Goal: Transaction & Acquisition: Purchase product/service

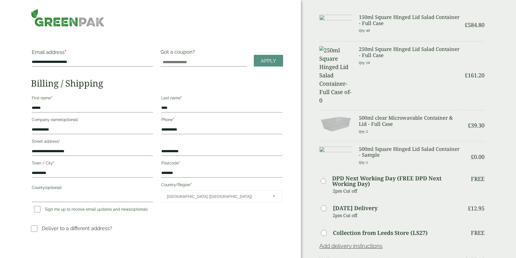
click at [367, 31] on small "Qty: 40" at bounding box center [364, 30] width 11 height 4
click at [372, 31] on p "Qty: 40" at bounding box center [410, 30] width 102 height 9
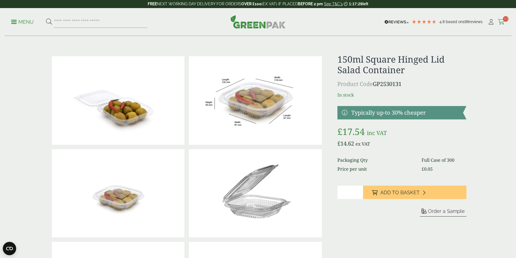
click at [501, 23] on icon at bounding box center [501, 22] width 7 height 6
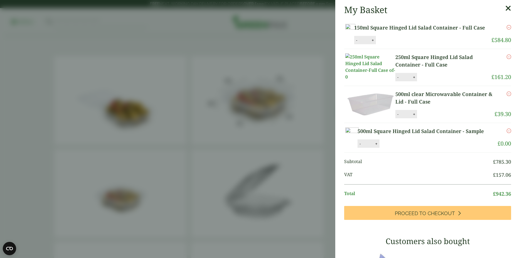
click at [359, 43] on button "-" at bounding box center [357, 40] width 4 height 5
click at [370, 46] on input "**" at bounding box center [364, 40] width 11 height 12
click at [359, 43] on button "-" at bounding box center [357, 40] width 4 height 5
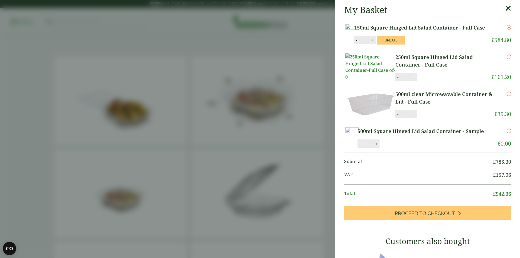
click at [359, 43] on button "-" at bounding box center [357, 40] width 4 height 5
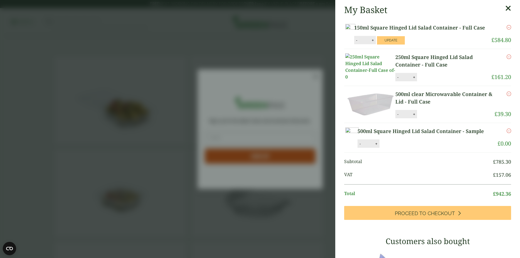
click at [359, 43] on button "-" at bounding box center [357, 40] width 4 height 5
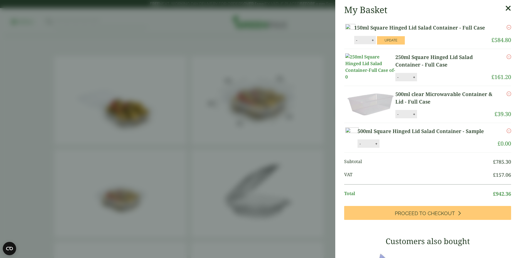
click at [359, 43] on button "-" at bounding box center [357, 40] width 4 height 5
type input "**"
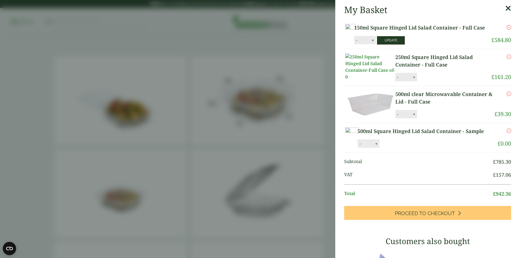
click at [405, 45] on button "Update" at bounding box center [391, 40] width 28 height 8
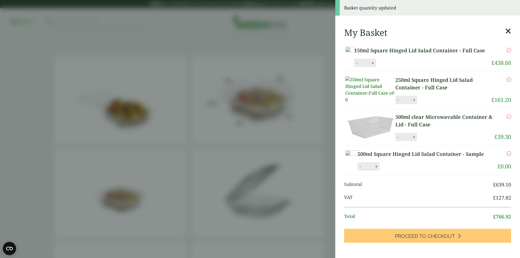
scroll to position [132, 0]
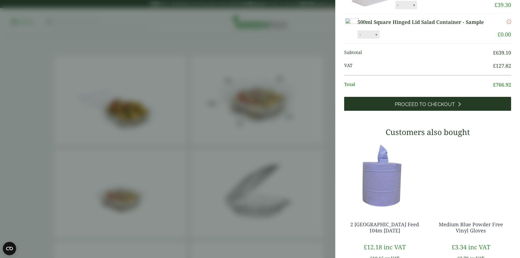
click at [460, 111] on link "Proceed to Checkout" at bounding box center [427, 104] width 167 height 14
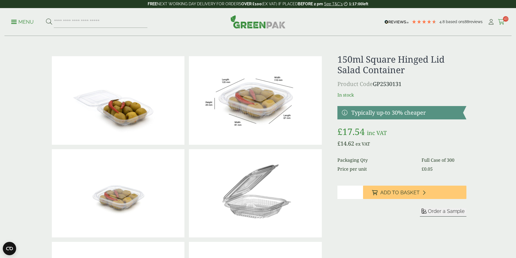
click at [499, 20] on icon at bounding box center [501, 22] width 7 height 6
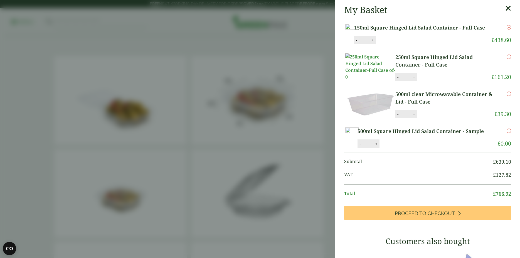
click at [359, 43] on button "-" at bounding box center [357, 40] width 4 height 5
click at [370, 46] on input "**" at bounding box center [364, 40] width 11 height 12
click at [359, 43] on button "-" at bounding box center [357, 40] width 4 height 5
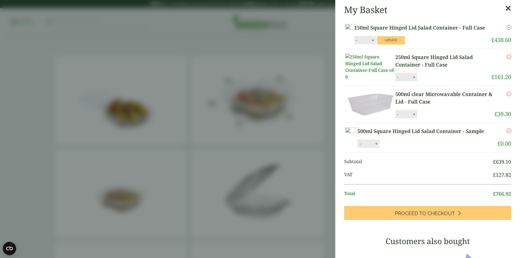
click at [359, 43] on button "-" at bounding box center [357, 40] width 4 height 5
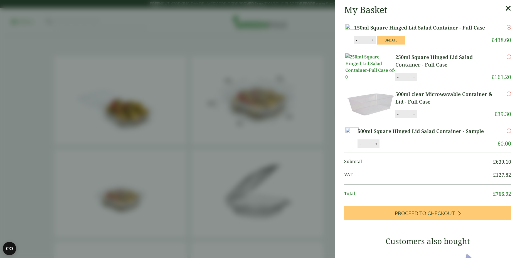
click at [359, 43] on button "-" at bounding box center [357, 40] width 4 height 5
type input "**"
click at [405, 45] on button "Update" at bounding box center [391, 40] width 28 height 8
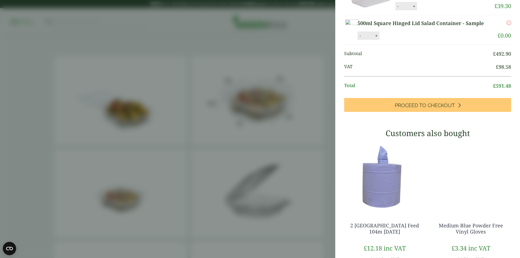
scroll to position [123, 0]
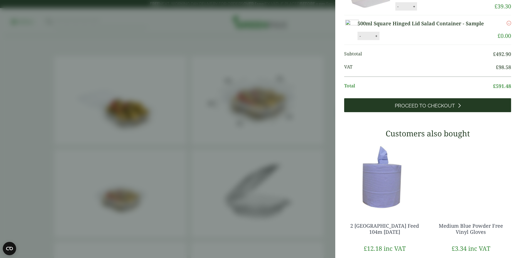
click at [459, 112] on link "Proceed to Checkout" at bounding box center [427, 105] width 167 height 14
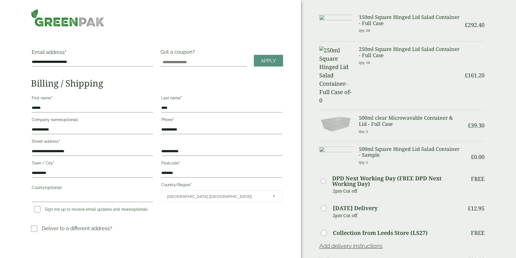
click at [167, 25] on div at bounding box center [157, 18] width 259 height 18
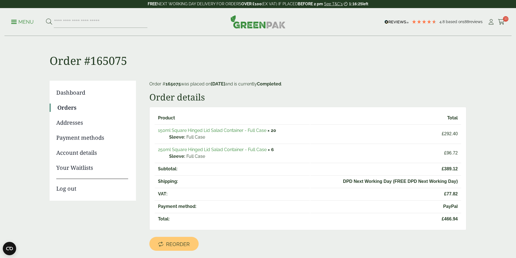
click at [12, 23] on link "Menu" at bounding box center [22, 22] width 23 height 6
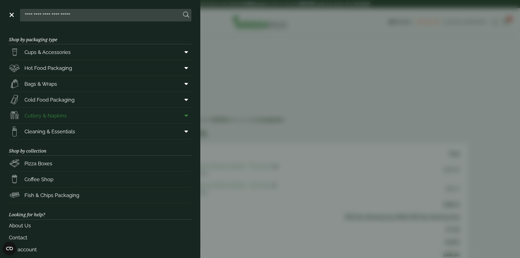
click at [88, 111] on link "Cutlery & Napkins" at bounding box center [100, 116] width 183 height 16
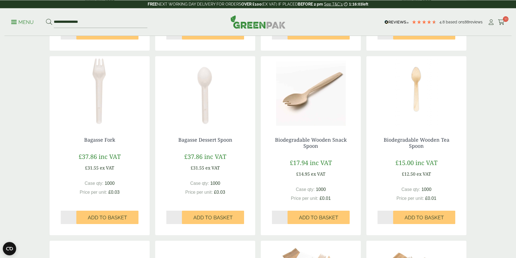
scroll to position [291, 0]
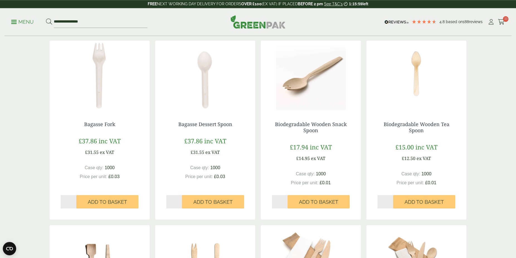
click at [285, 200] on input "*" at bounding box center [280, 201] width 16 height 13
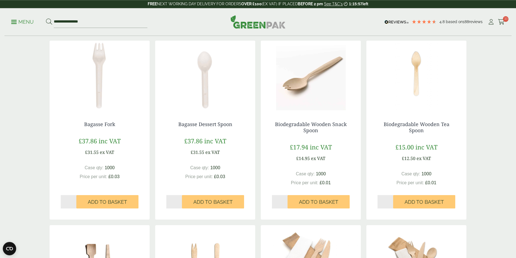
click at [285, 200] on input "*" at bounding box center [280, 201] width 16 height 13
click at [285, 200] on input "**" at bounding box center [280, 201] width 16 height 13
click at [285, 203] on input "**" at bounding box center [280, 201] width 16 height 13
type input "**"
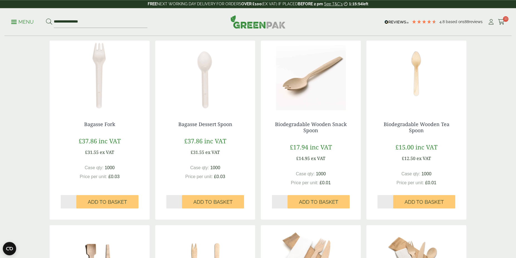
click at [285, 203] on input "**" at bounding box center [280, 201] width 16 height 13
click at [308, 199] on button "Add to Basket" at bounding box center [318, 201] width 62 height 13
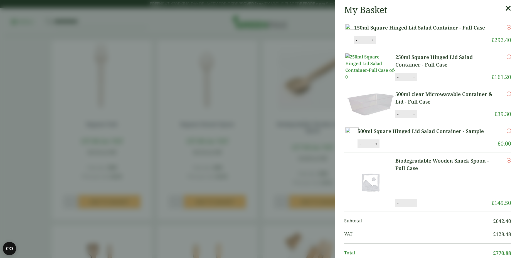
click at [388, 64] on li "250ml Square Hinged Lid Salad Container - Full Case 250ml Square Hinged Lid Sal…" at bounding box center [427, 67] width 167 height 37
click at [506, 10] on icon at bounding box center [509, 8] width 6 height 8
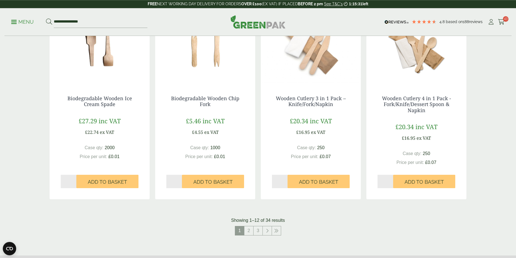
scroll to position [512, 0]
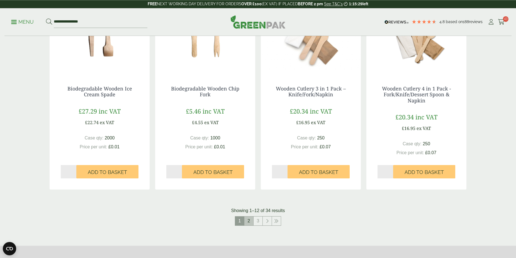
click at [249, 221] on link "2" at bounding box center [248, 221] width 9 height 9
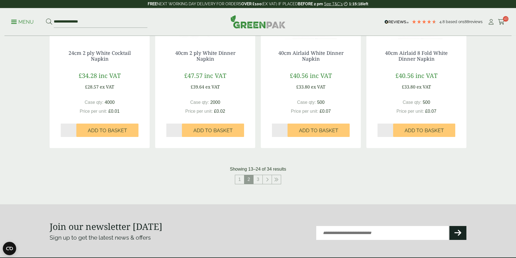
scroll to position [547, 0]
click at [259, 176] on link "3" at bounding box center [257, 179] width 9 height 9
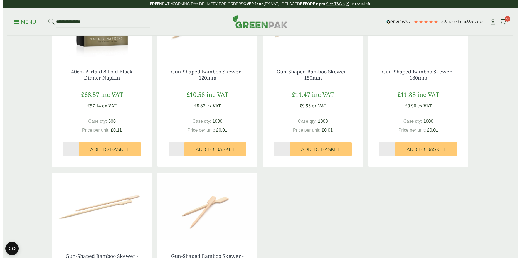
scroll to position [275, 0]
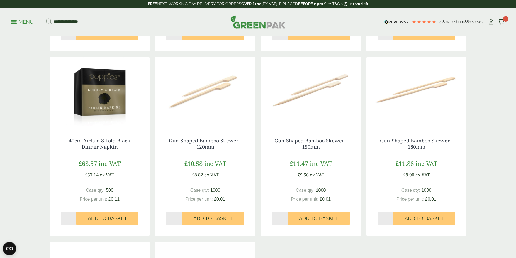
click at [16, 21] on p "Menu" at bounding box center [22, 22] width 23 height 7
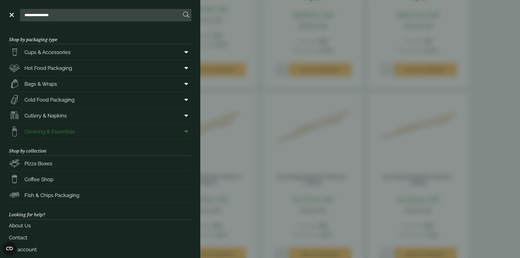
click at [80, 127] on link "Cleaning & Essentials" at bounding box center [100, 132] width 183 height 16
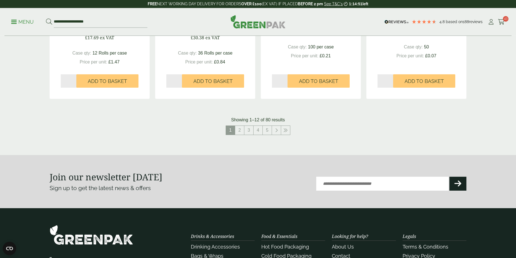
scroll to position [574, 0]
click at [186, 184] on p "Sign up to get the latest news & offers" at bounding box center [143, 188] width 187 height 9
click at [240, 130] on link "2" at bounding box center [239, 130] width 9 height 9
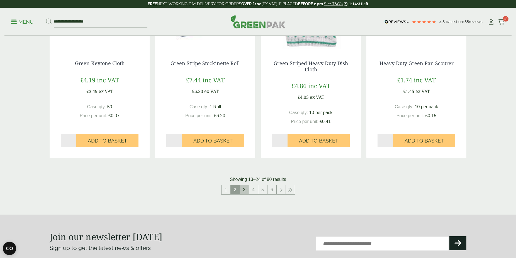
scroll to position [523, 0]
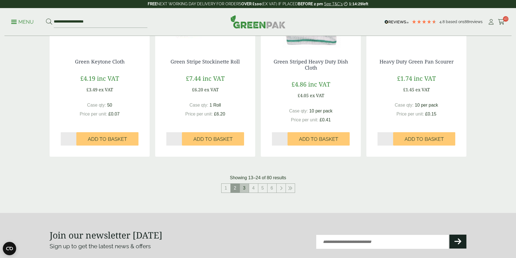
click at [247, 187] on link "3" at bounding box center [244, 188] width 9 height 9
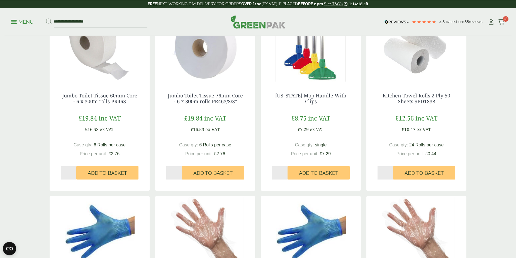
scroll to position [120, 0]
click at [316, 73] on img at bounding box center [311, 47] width 100 height 70
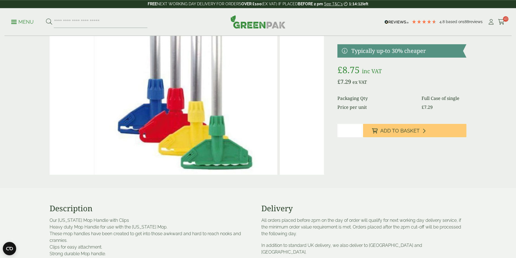
scroll to position [63, 0]
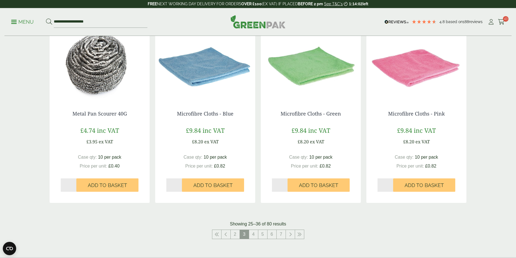
scroll to position [584, 0]
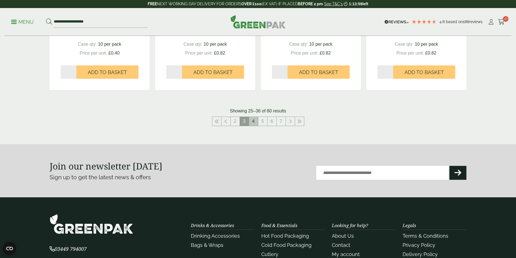
click at [254, 122] on link "4" at bounding box center [253, 121] width 9 height 9
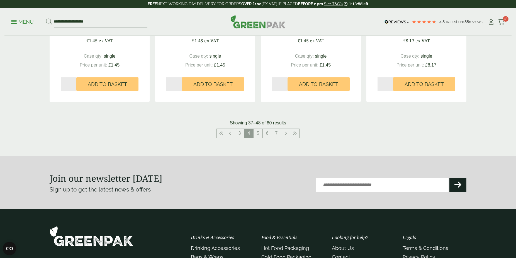
click at [254, 122] on p "Showing 37–48 of 80 results" at bounding box center [258, 123] width 56 height 7
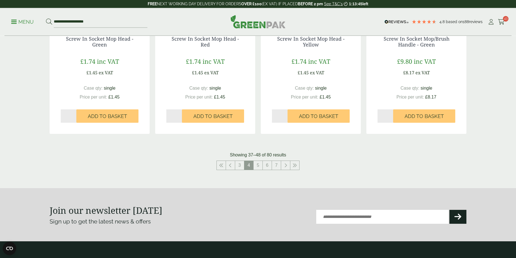
scroll to position [551, 0]
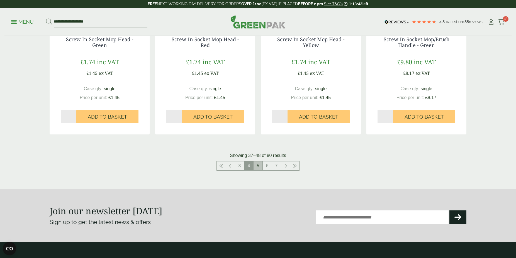
click at [259, 165] on link "5" at bounding box center [257, 165] width 9 height 9
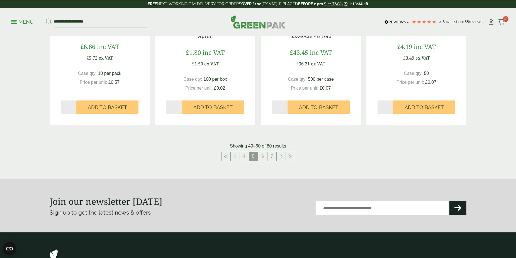
scroll to position [560, 0]
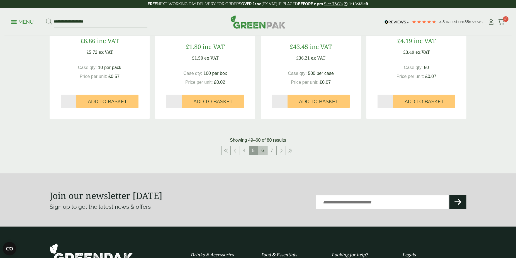
click at [262, 155] on link "6" at bounding box center [262, 150] width 9 height 9
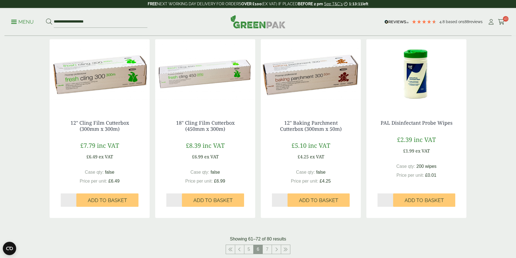
scroll to position [549, 0]
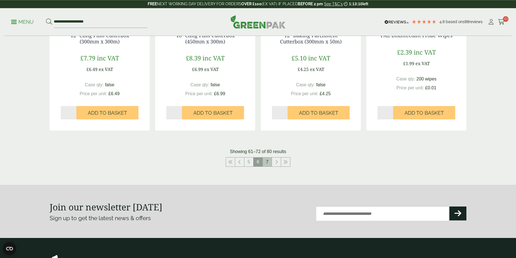
click at [271, 166] on link "7" at bounding box center [267, 162] width 9 height 9
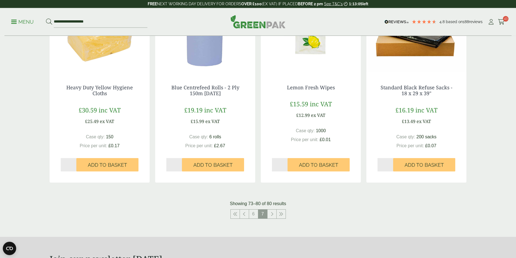
scroll to position [234, 0]
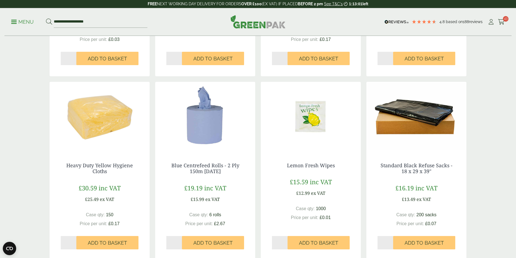
click at [273, 162] on div "Lemon Fresh Wipes £15.59 inc VAT £12.99 ex VAT Case qty: 1000 Price per unit: £…" at bounding box center [311, 202] width 100 height 103
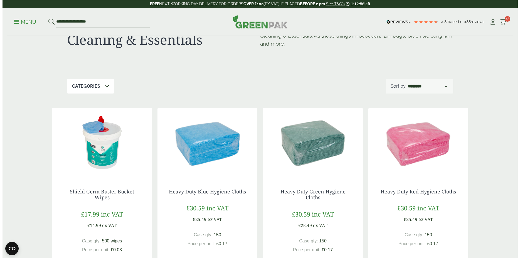
scroll to position [0, 0]
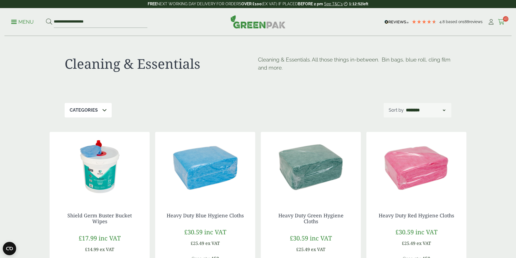
click at [498, 23] on icon at bounding box center [501, 22] width 7 height 6
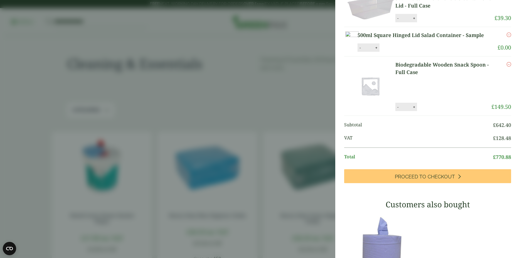
scroll to position [97, 0]
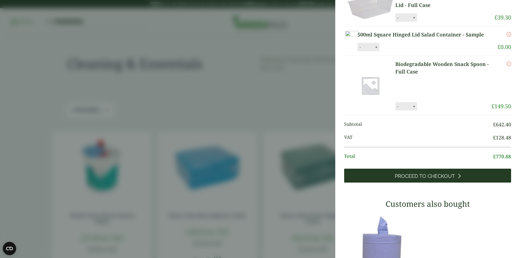
click at [452, 183] on link "Proceed to Checkout" at bounding box center [427, 176] width 167 height 14
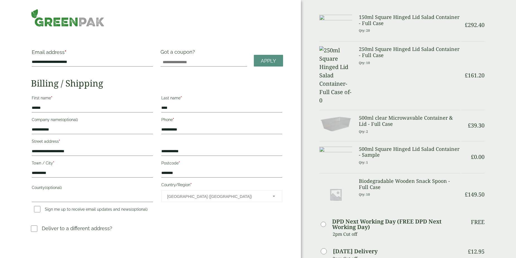
drag, startPoint x: 398, startPoint y: 173, endPoint x: 395, endPoint y: 158, distance: 15.1
click at [395, 158] on table "Item Ammount 150ml Square Hinged Lid Salad Container - Full Case Qty: 20 £ 292.…" at bounding box center [402, 167] width 166 height 316
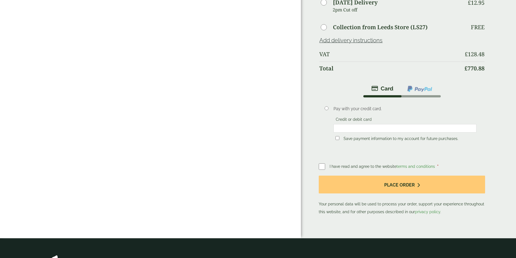
scroll to position [249, 0]
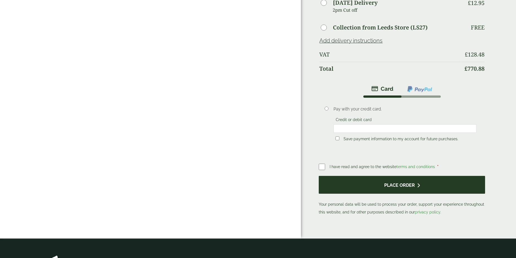
click at [342, 176] on button "Place order" at bounding box center [402, 185] width 166 height 18
click at [340, 176] on button "Place order" at bounding box center [402, 185] width 166 height 18
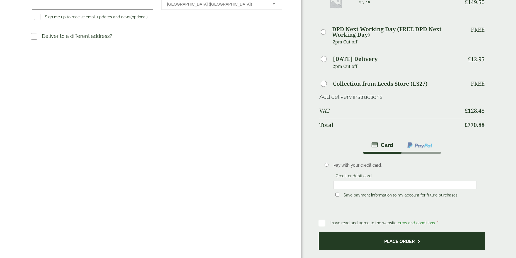
scroll to position [190, 0]
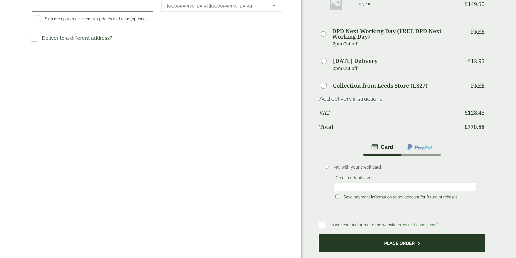
click at [352, 176] on label "Credit or debit card" at bounding box center [353, 179] width 40 height 6
click at [445, 234] on button "Place order" at bounding box center [402, 243] width 166 height 18
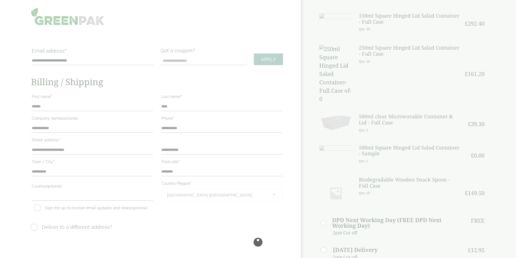
scroll to position [1, 0]
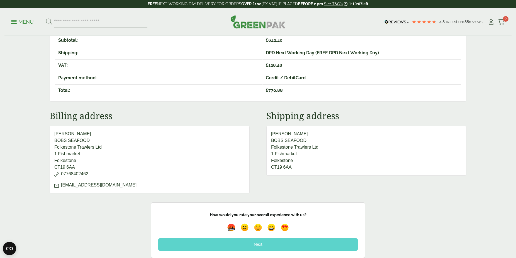
scroll to position [262, 0]
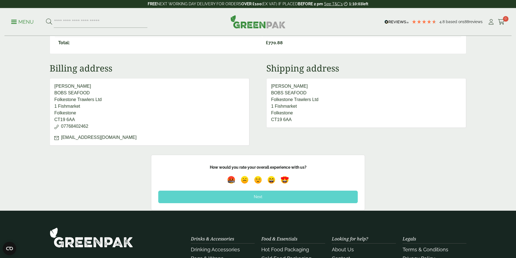
click at [171, 21] on div "Menu" at bounding box center [109, 22] width 197 height 12
